Goal: Transaction & Acquisition: Purchase product/service

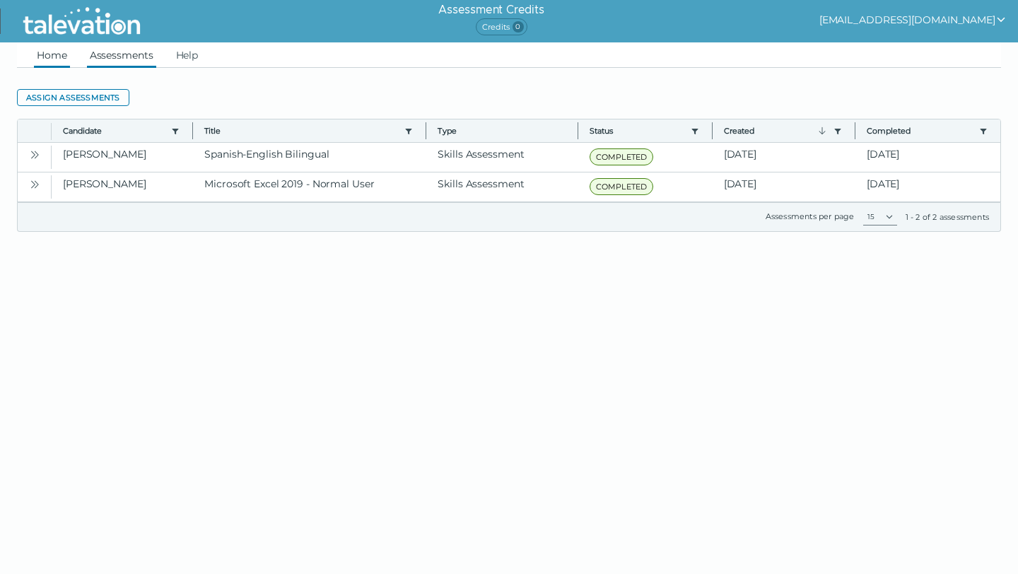
click at [40, 58] on link "Home" at bounding box center [52, 54] width 36 height 25
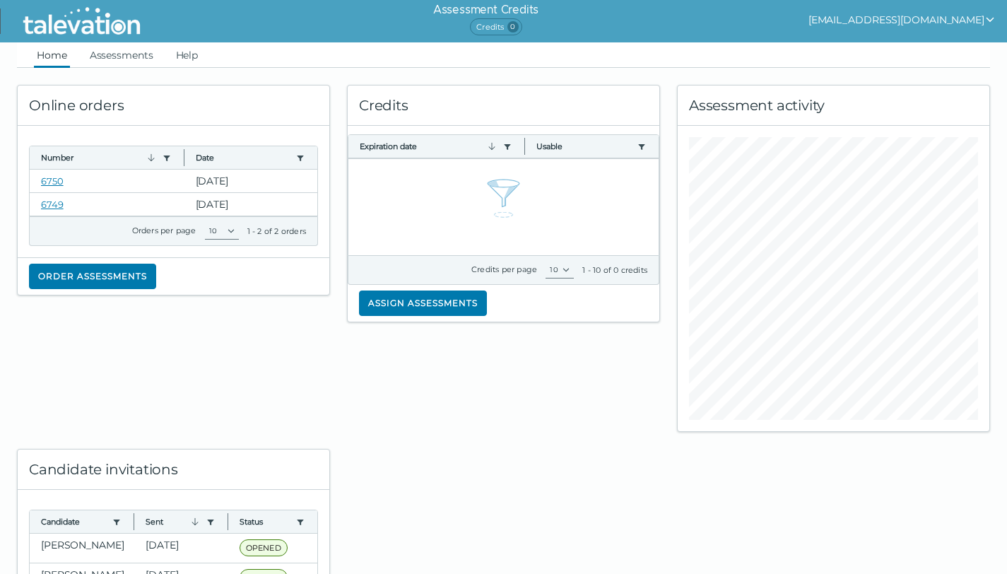
click at [989, 19] on icon "show user actions" at bounding box center [990, 20] width 8 height 5
click at [758, 20] on div "Assessment Credits Credits 0 [EMAIL_ADDRESS][DOMAIN_NAME] Sign out" at bounding box center [585, 21] width 844 height 42
click at [88, 274] on button "Order assessments" at bounding box center [92, 276] width 127 height 25
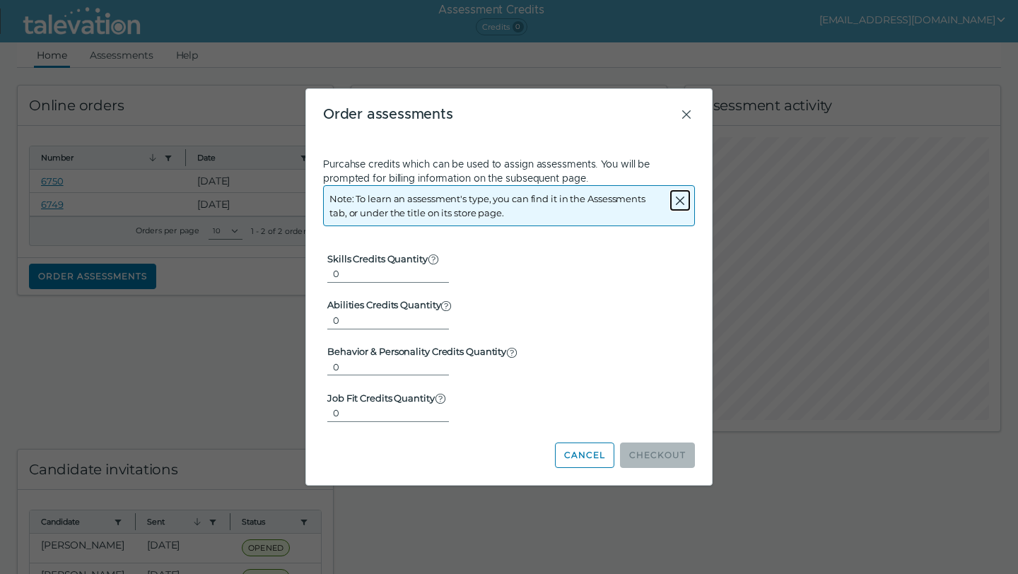
click at [678, 205] on icon "Close alert" at bounding box center [679, 200] width 17 height 17
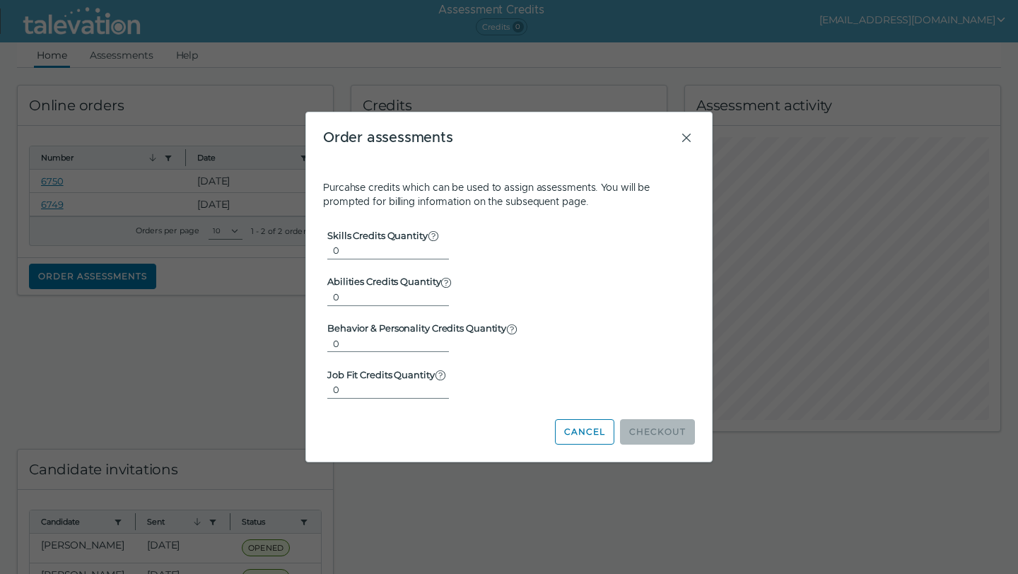
click at [632, 312] on form "Skills Credits Quantity Used for the majority of assessments, which are not fou…" at bounding box center [509, 305] width 372 height 194
click at [590, 431] on button "Cancel" at bounding box center [584, 431] width 59 height 25
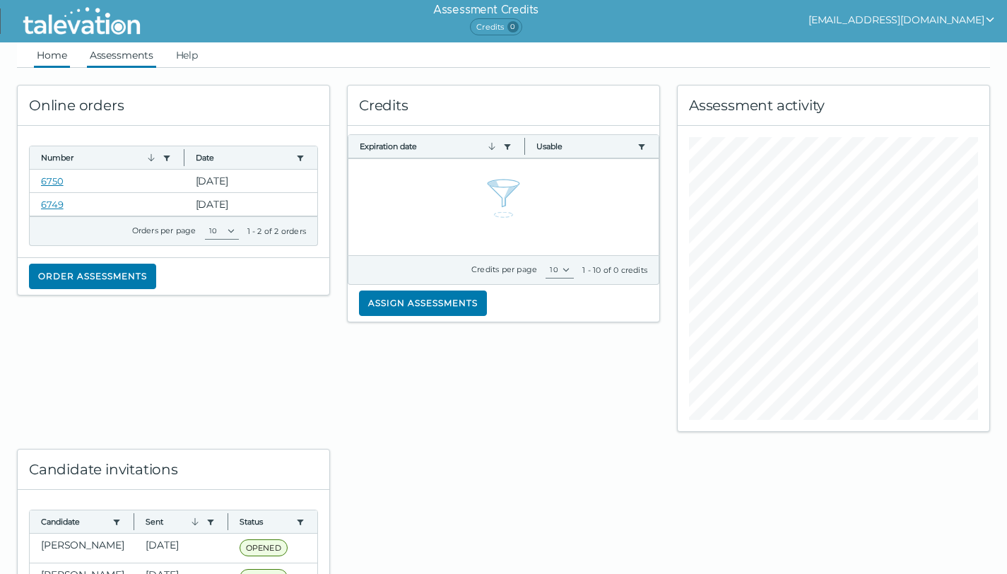
click at [114, 59] on link "Assessments" at bounding box center [121, 54] width 69 height 25
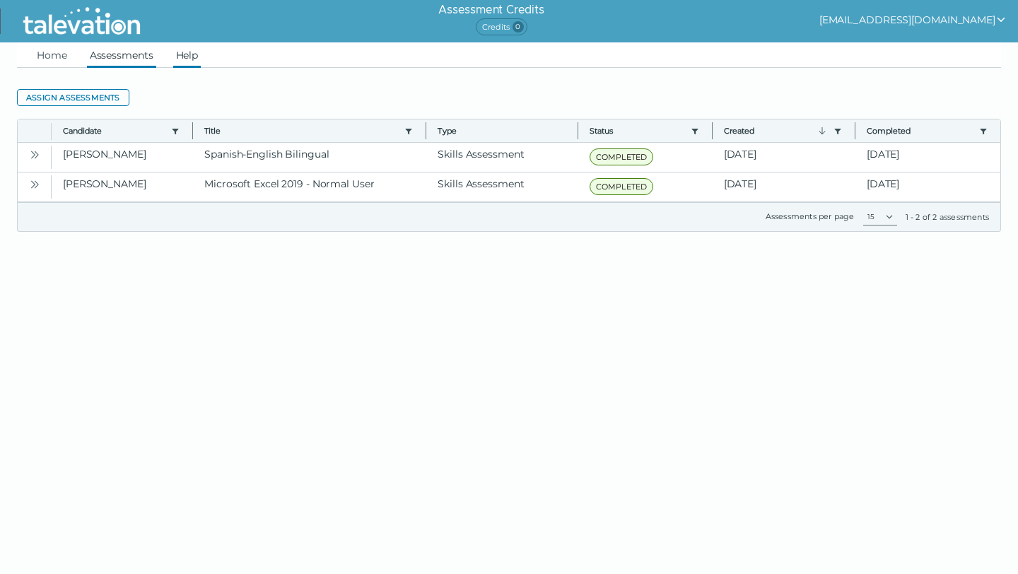
click at [189, 55] on link "Help" at bounding box center [187, 54] width 28 height 25
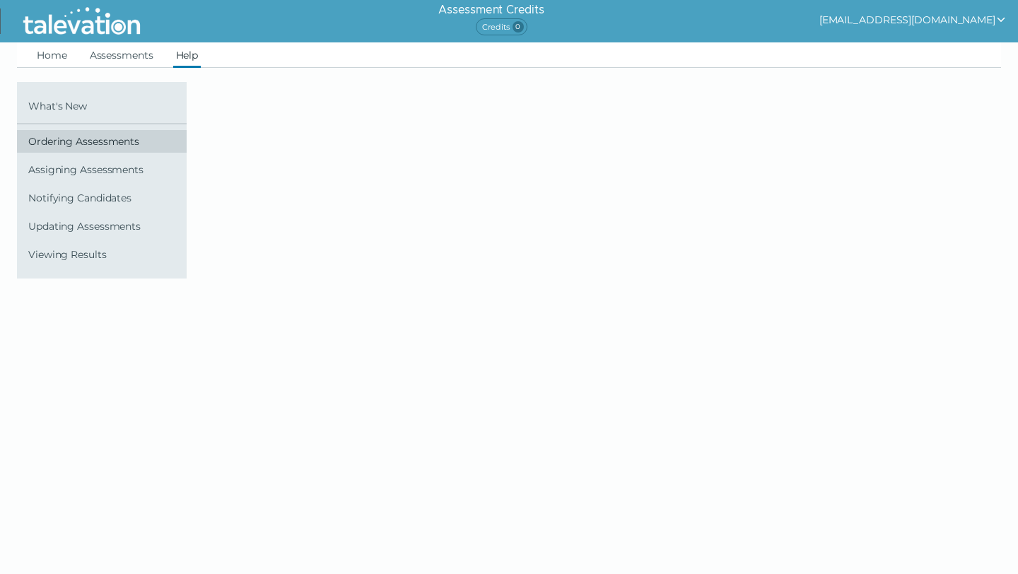
click at [100, 148] on link "Ordering Assessments" at bounding box center [102, 141] width 170 height 23
click at [65, 141] on span "Ordering Assessments" at bounding box center [104, 141] width 153 height 11
click at [336, 189] on div at bounding box center [518, 180] width 667 height 196
click at [113, 142] on span "Ordering Assessments" at bounding box center [104, 141] width 153 height 11
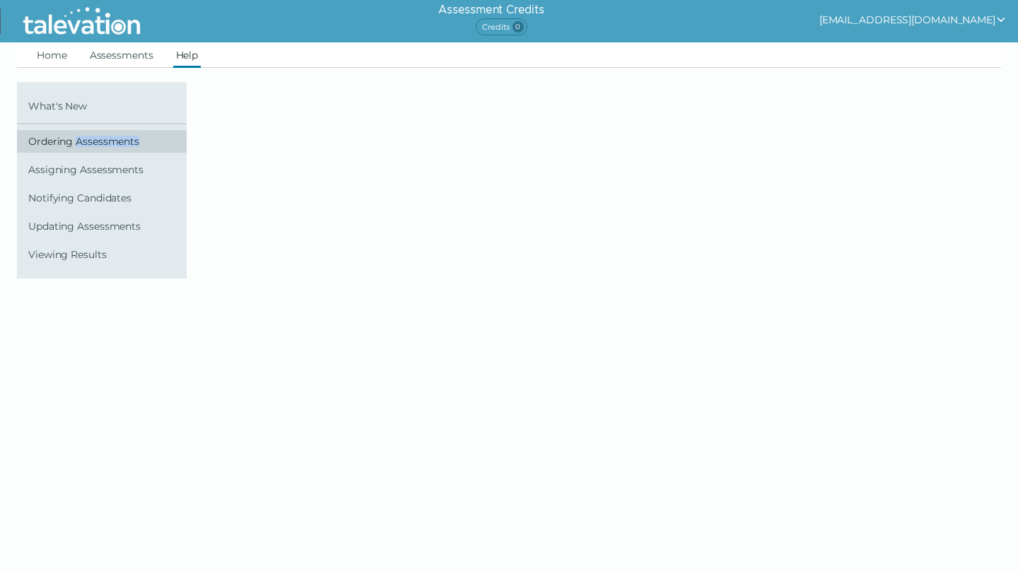
click at [40, 149] on link "Ordering Assessments" at bounding box center [102, 141] width 170 height 23
click at [42, 144] on span "Ordering Assessments" at bounding box center [104, 141] width 153 height 11
click at [106, 55] on link "Assessments" at bounding box center [121, 54] width 69 height 25
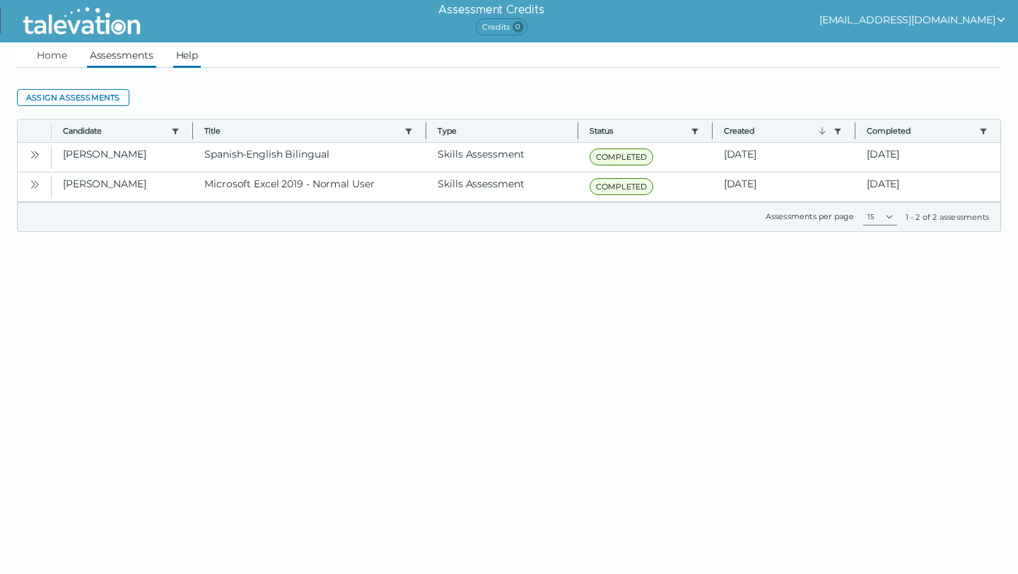
click at [190, 54] on link "Help" at bounding box center [187, 54] width 28 height 25
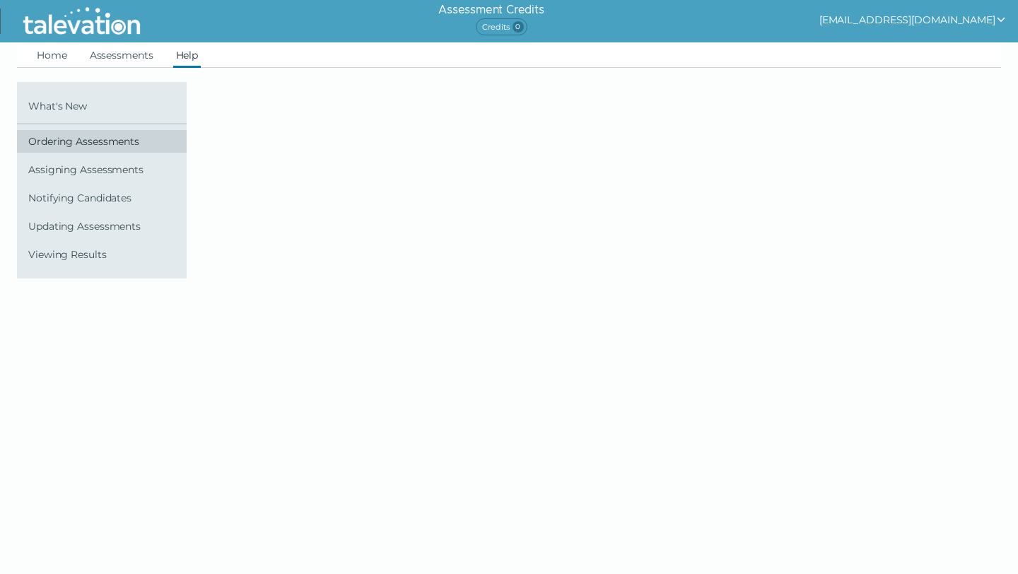
click at [98, 143] on span "Ordering Assessments" at bounding box center [104, 141] width 153 height 11
click at [97, 143] on span "Ordering Assessments" at bounding box center [104, 141] width 153 height 11
click at [50, 141] on span "Ordering Assessments" at bounding box center [104, 141] width 153 height 11
click at [50, 59] on link "Home" at bounding box center [52, 54] width 36 height 25
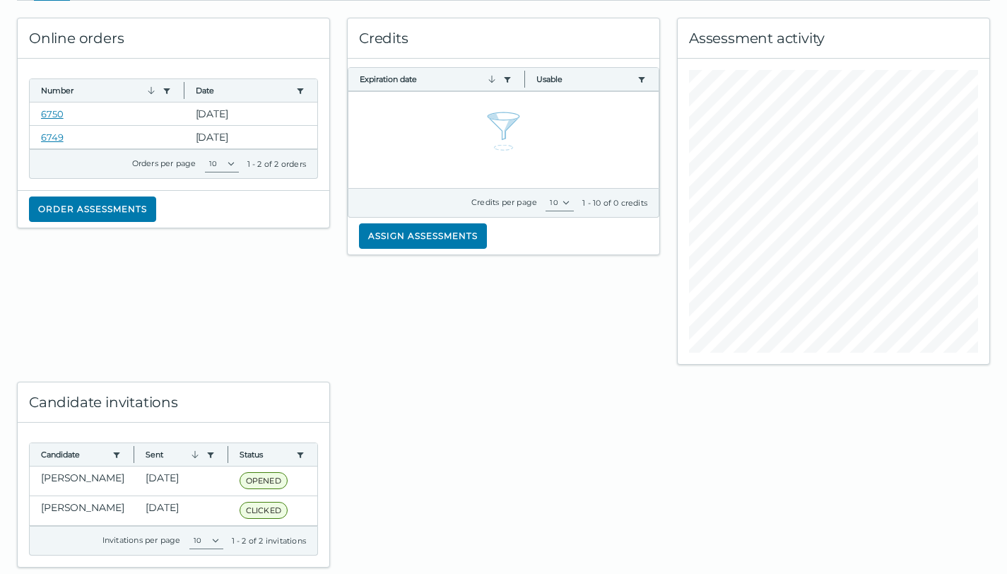
scroll to position [53, 0]
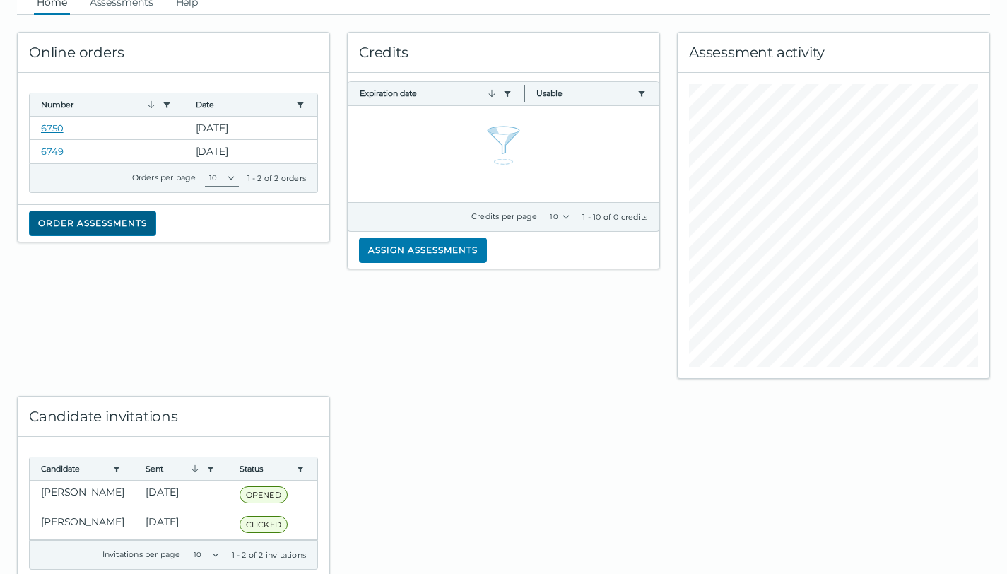
click at [98, 222] on button "Order assessments" at bounding box center [92, 223] width 127 height 25
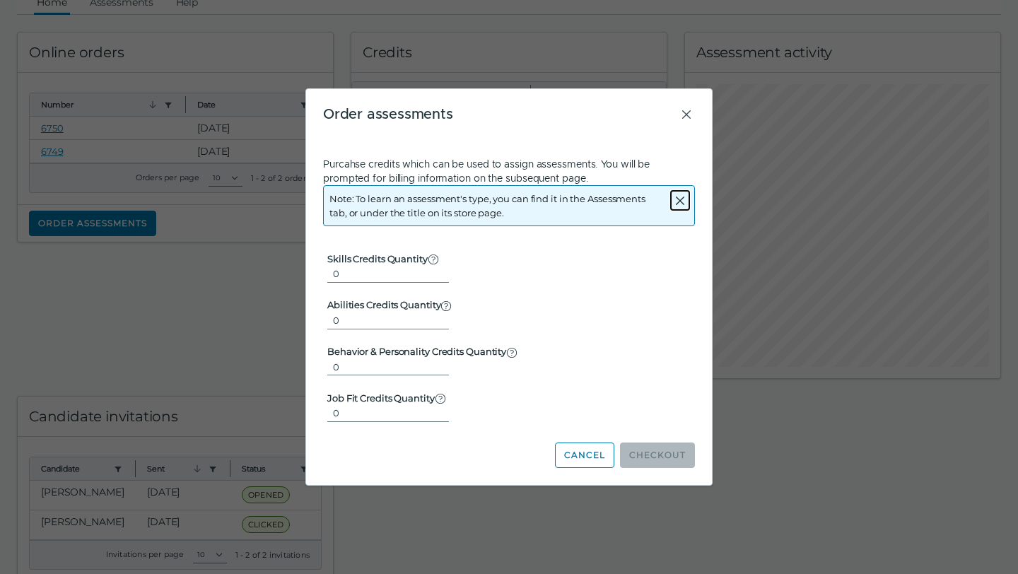
click at [683, 204] on icon "Close alert" at bounding box center [679, 200] width 17 height 17
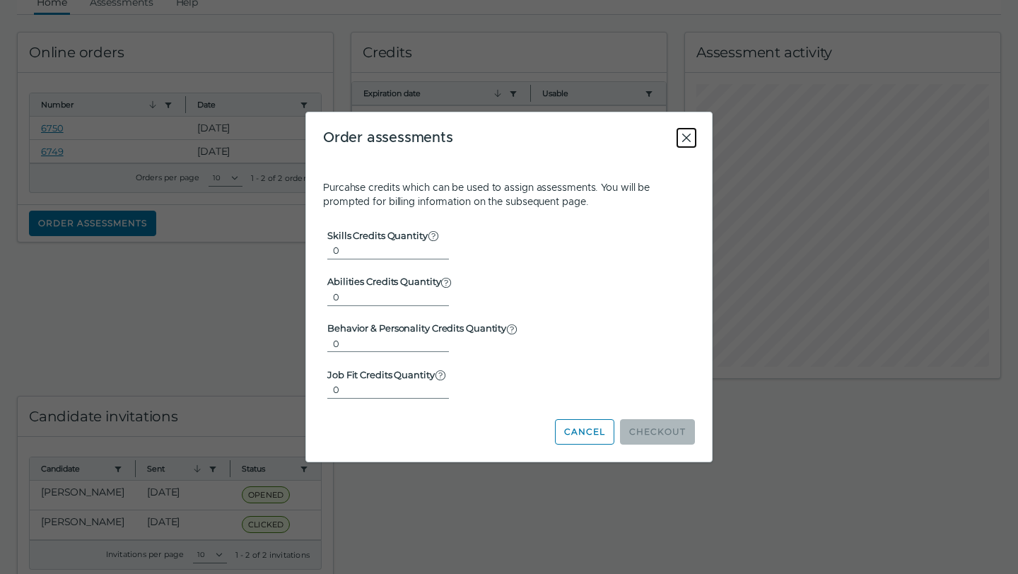
click at [686, 142] on icon "Close" at bounding box center [686, 137] width 17 height 17
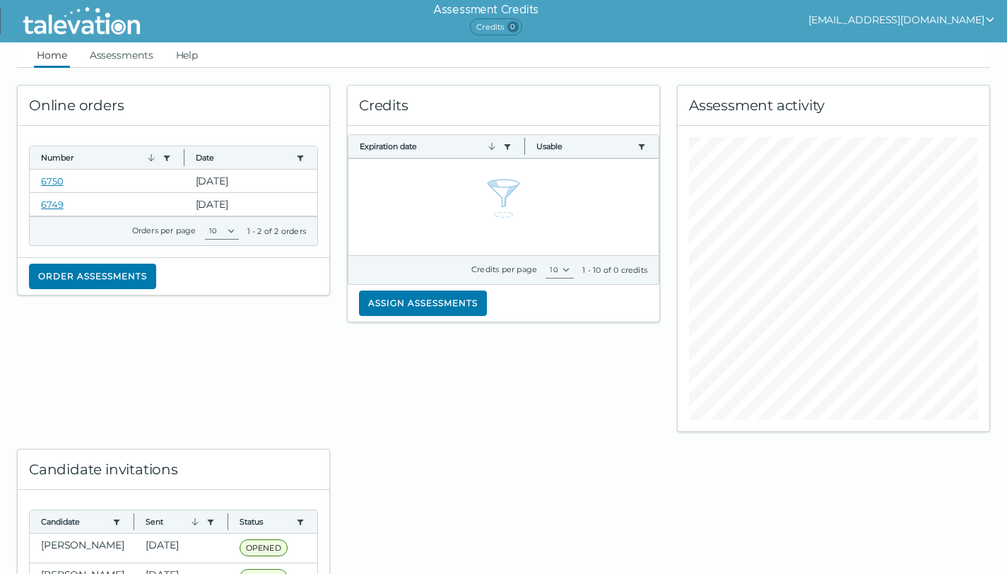
scroll to position [0, 0]
click at [85, 278] on button "Order assessments" at bounding box center [92, 276] width 127 height 25
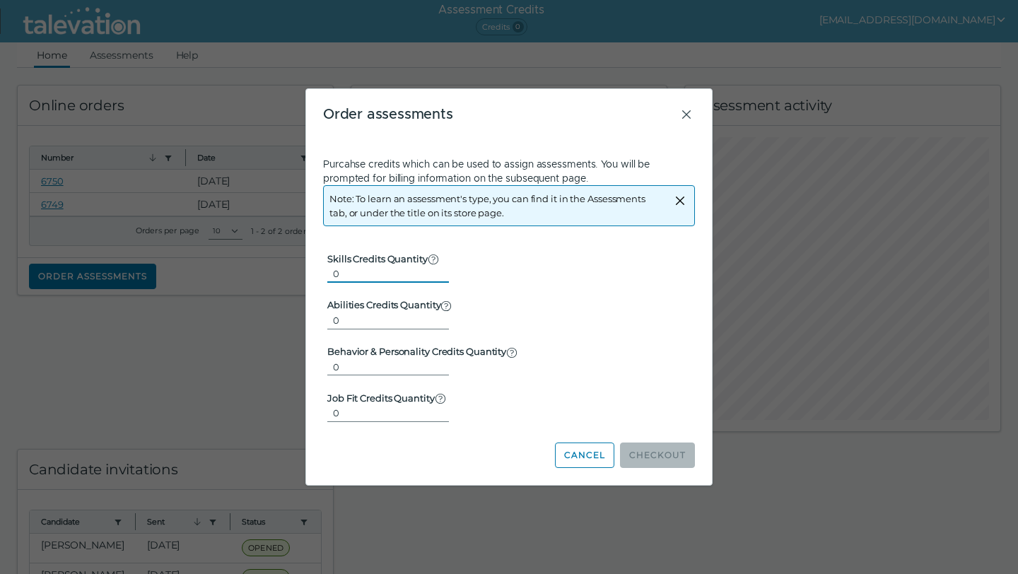
click at [367, 276] on input "0" at bounding box center [388, 273] width 122 height 17
click at [570, 454] on button "Cancel" at bounding box center [584, 454] width 59 height 25
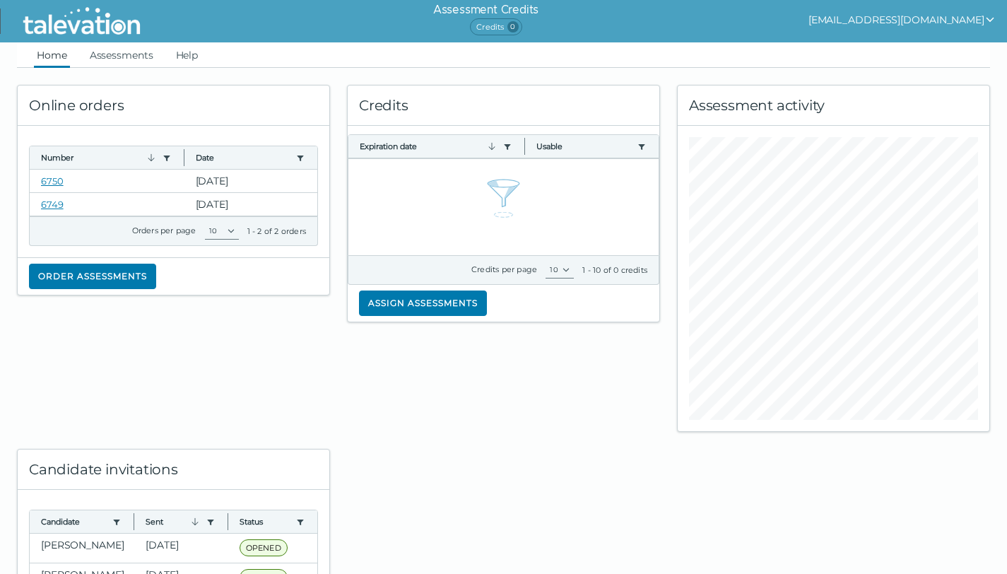
click at [502, 30] on span "Credits 0" at bounding box center [496, 26] width 52 height 17
click at [182, 54] on link "Help" at bounding box center [187, 54] width 28 height 25
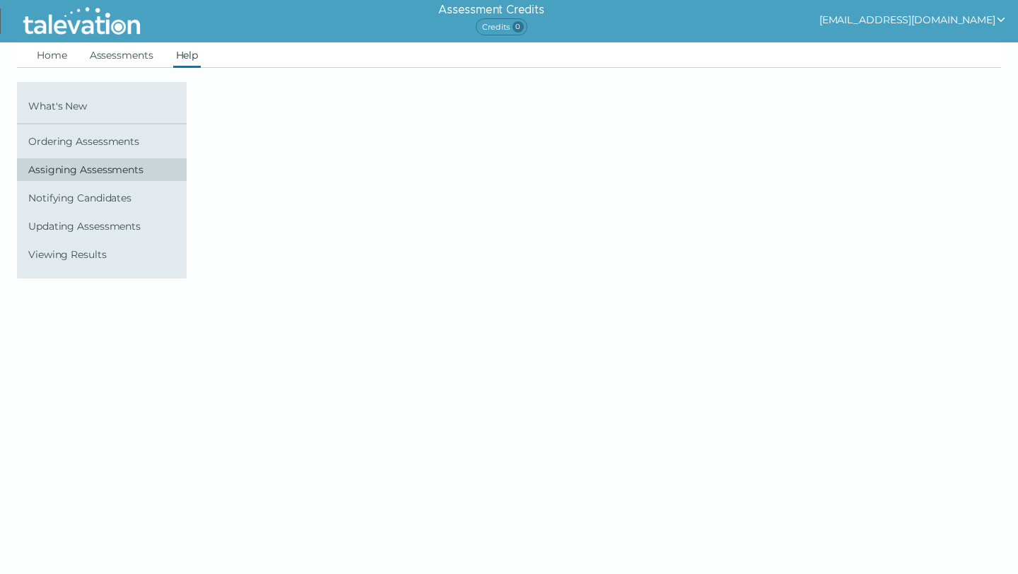
click at [57, 175] on span "Assigning Assessments" at bounding box center [104, 169] width 153 height 11
click at [66, 144] on span "Ordering Assessments" at bounding box center [104, 141] width 153 height 11
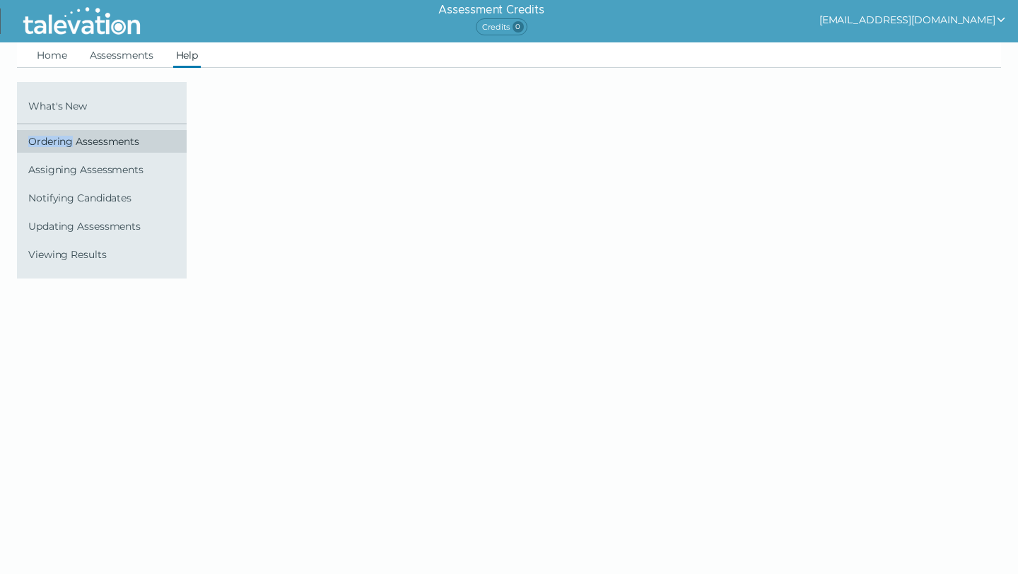
click at [66, 144] on span "Ordering Assessments" at bounding box center [104, 141] width 153 height 11
